Goal: Information Seeking & Learning: Learn about a topic

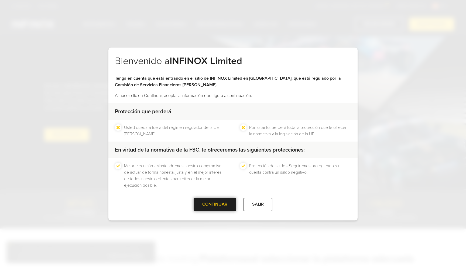
click at [230, 203] on div "CONTINUAR" at bounding box center [215, 204] width 42 height 13
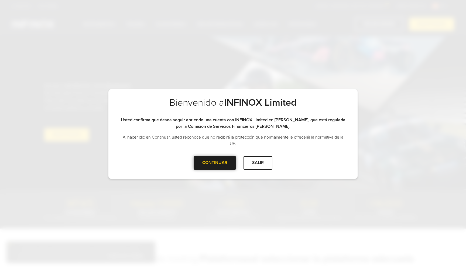
click at [215, 163] on div at bounding box center [215, 163] width 0 height 0
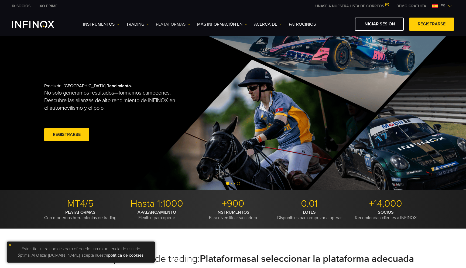
click at [164, 25] on link "PLATAFORMAS" at bounding box center [173, 24] width 35 height 6
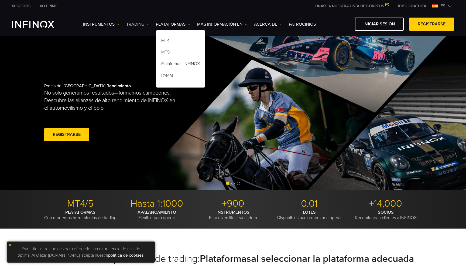
click at [143, 22] on link "TRADING" at bounding box center [137, 24] width 23 height 6
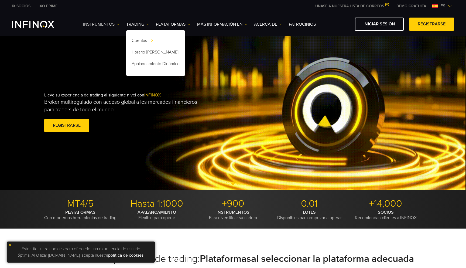
click at [104, 21] on link "Instrumentos" at bounding box center [101, 24] width 36 height 6
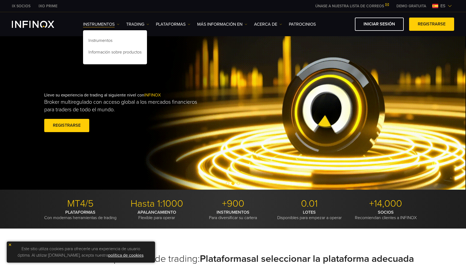
click at [130, 13] on div "Instrumentos Instrumentos Información sobre productos TRADING DEMO" at bounding box center [233, 24] width 466 height 24
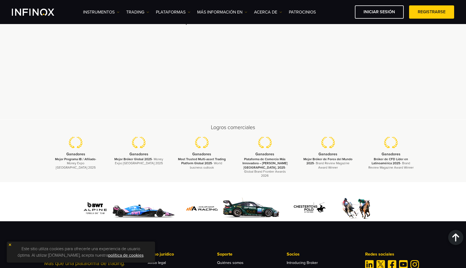
scroll to position [1695, 0]
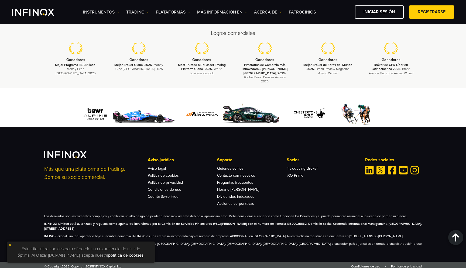
click at [10, 245] on img at bounding box center [10, 245] width 4 height 4
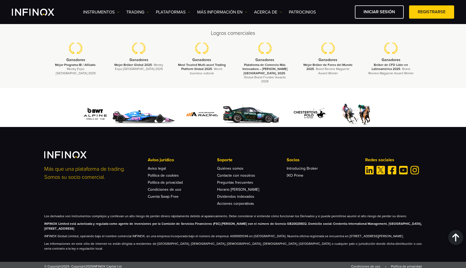
scroll to position [0, 0]
click at [305, 12] on link "Patrocinios" at bounding box center [302, 12] width 27 height 6
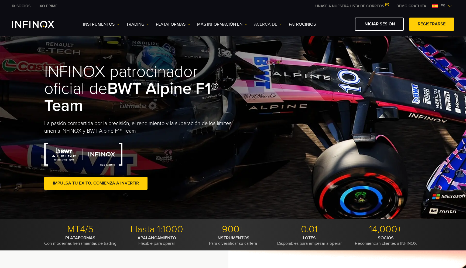
click at [271, 27] on link "ACERCA DE" at bounding box center [268, 24] width 28 height 6
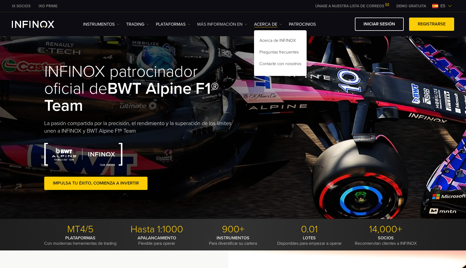
click at [237, 25] on link "Más información en" at bounding box center [222, 24] width 50 height 6
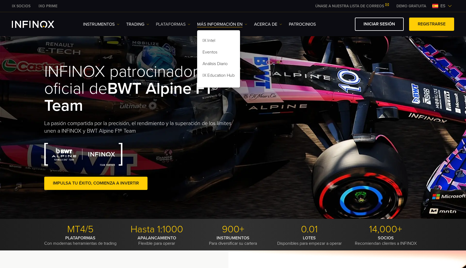
click at [175, 26] on link "PLATAFORMAS" at bounding box center [173, 24] width 35 height 6
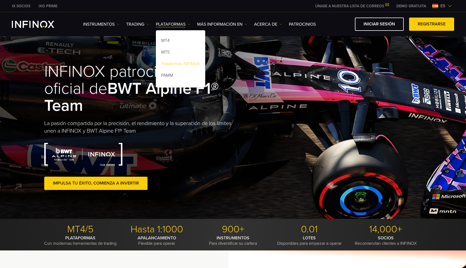
click at [180, 60] on link "Plataformas INFINOX" at bounding box center [180, 65] width 49 height 12
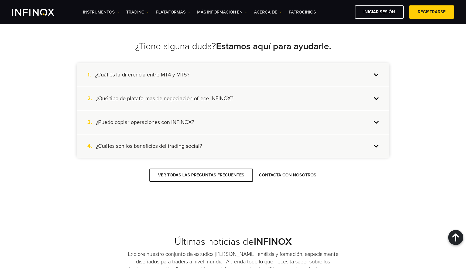
scroll to position [1122, 0]
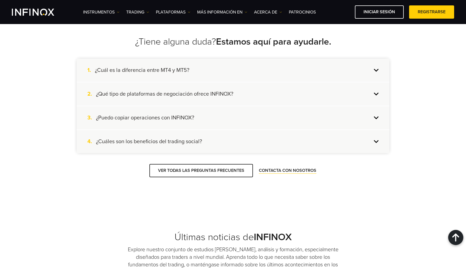
click at [384, 66] on div "1. ¿Cuál es la diferencia entre MT4 y MT5?" at bounding box center [233, 70] width 313 height 23
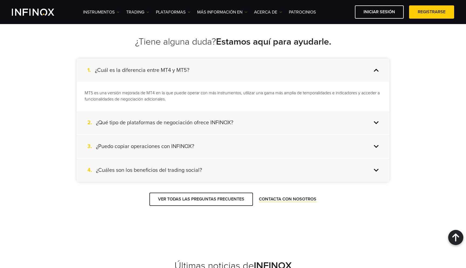
scroll to position [0, 0]
click at [384, 66] on div "1. ¿Cuál es la diferencia entre MT4 y MT5?" at bounding box center [233, 70] width 313 height 23
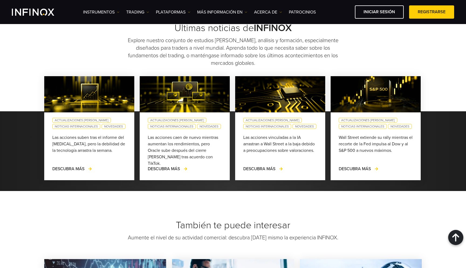
scroll to position [1181, 0]
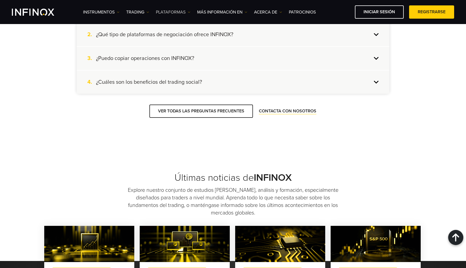
click at [179, 12] on link "PLATAFORMAS" at bounding box center [173, 12] width 35 height 6
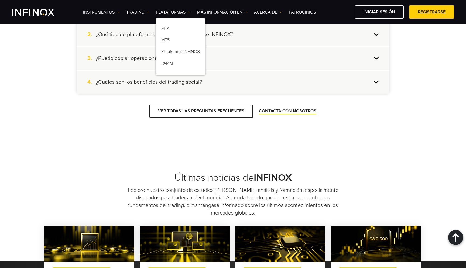
click at [93, 108] on div "VER TODAS LAS PREGUNTAS FRECUENTES CONTACTA CON NOSOTROS" at bounding box center [233, 110] width 313 height 13
click at [135, 10] on link "TRADING" at bounding box center [137, 12] width 23 height 6
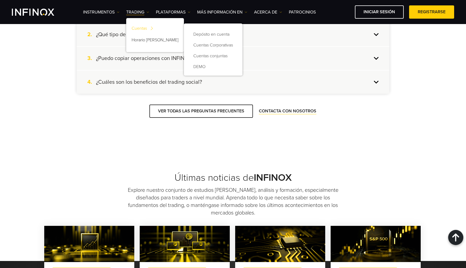
click at [142, 26] on link "Cuentas" at bounding box center [155, 29] width 58 height 12
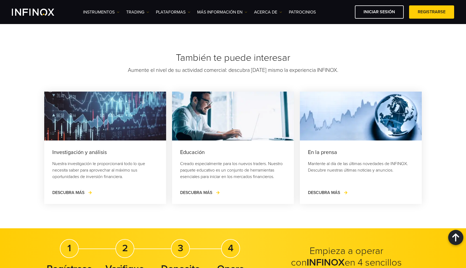
scroll to position [732, 0]
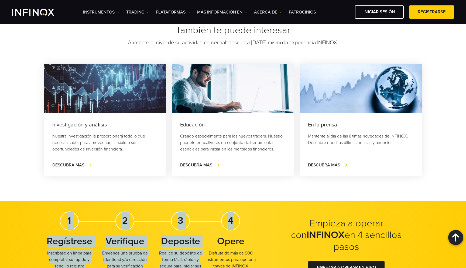
drag, startPoint x: 243, startPoint y: 223, endPoint x: 33, endPoint y: 219, distance: 209.7
click at [34, 219] on div "Empieza a operar con INFINOX en 4 sencillos pasos 1 Regístrese Inscríbase en lí…" at bounding box center [233, 245] width 466 height 90
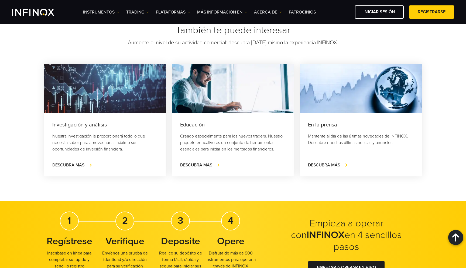
click at [33, 219] on div "Empieza a operar con INFINOX en 4 sencillos pasos 1 Regístrese Inscríbase en lí…" at bounding box center [233, 245] width 466 height 90
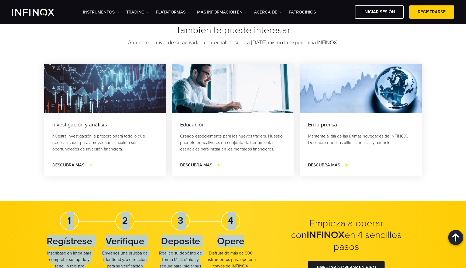
drag, startPoint x: 103, startPoint y: 221, endPoint x: 256, endPoint y: 237, distance: 153.6
click at [254, 237] on div "Empieza a operar con INFINOX en 4 sencillos pasos 1 Regístrese Inscríbase en lí…" at bounding box center [233, 245] width 466 height 90
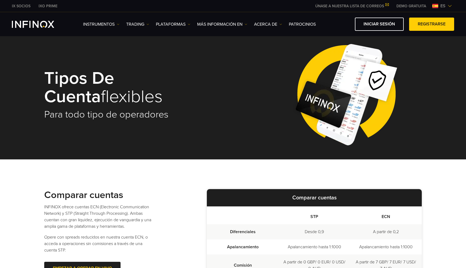
click at [445, 8] on span "es" at bounding box center [443, 6] width 9 height 6
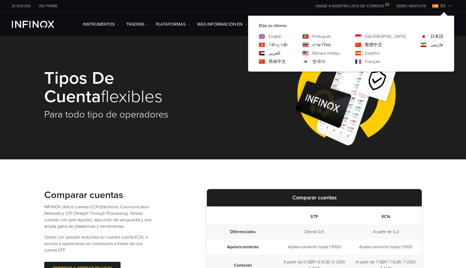
click at [282, 38] on link "English" at bounding box center [275, 36] width 13 height 6
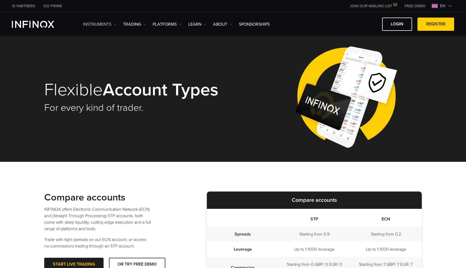
click at [96, 26] on link "Instruments" at bounding box center [99, 24] width 33 height 6
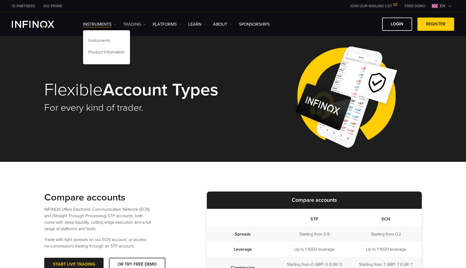
click at [139, 25] on link "TRADING" at bounding box center [134, 24] width 23 height 6
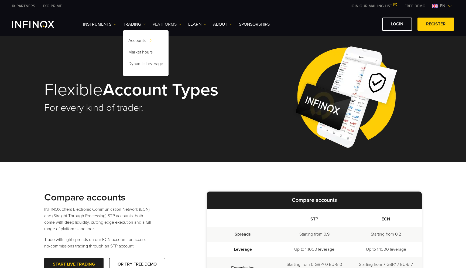
click at [157, 25] on link "PLATFORMS" at bounding box center [167, 24] width 29 height 6
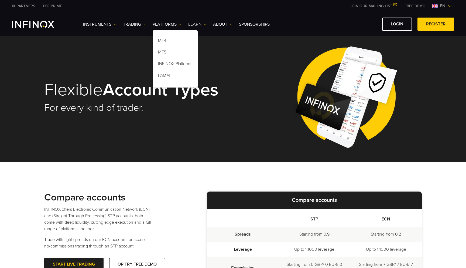
click at [191, 25] on link "Learn" at bounding box center [197, 24] width 18 height 6
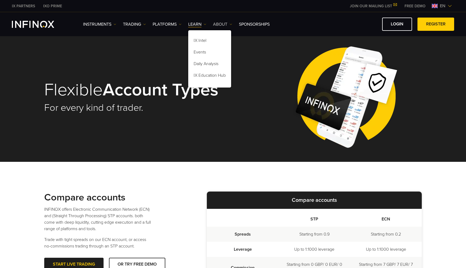
click at [220, 25] on link "ABOUT" at bounding box center [222, 24] width 19 height 6
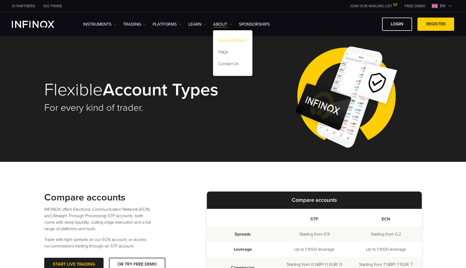
click at [239, 38] on link "About INFINOX" at bounding box center [232, 42] width 39 height 12
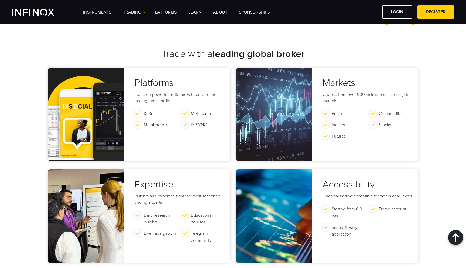
scroll to position [938, 0]
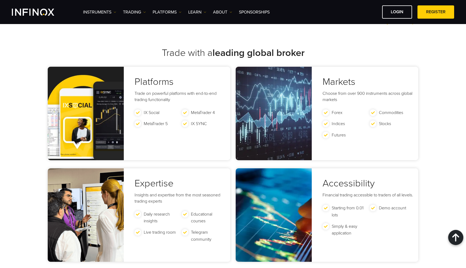
click at [187, 81] on h3 "Platforms" at bounding box center [182, 82] width 94 height 12
click at [156, 112] on link "IX Social" at bounding box center [152, 112] width 16 height 5
